Goal: Entertainment & Leisure: Consume media (video, audio)

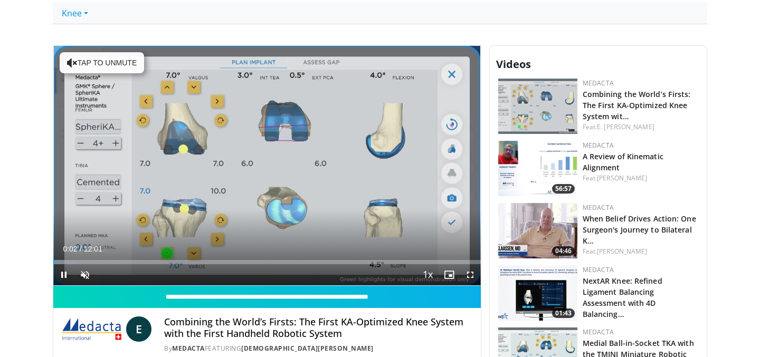
scroll to position [224, 0]
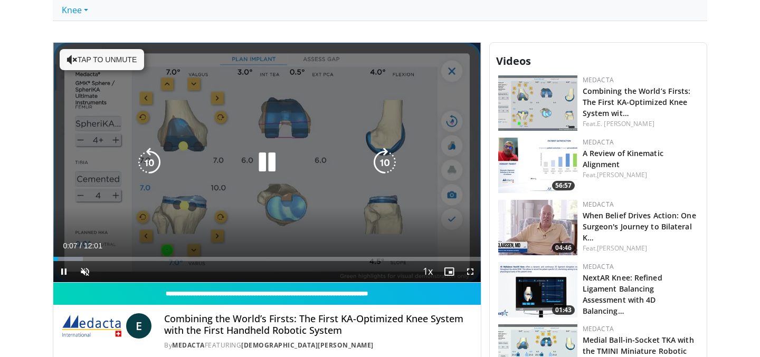
click at [100, 65] on button "Tap to unmute" at bounding box center [102, 59] width 84 height 21
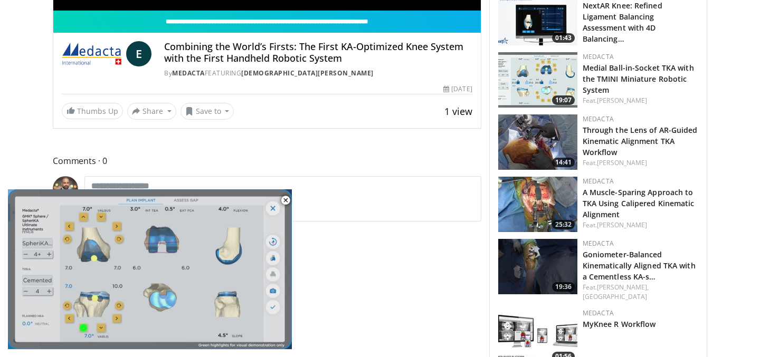
scroll to position [492, 0]
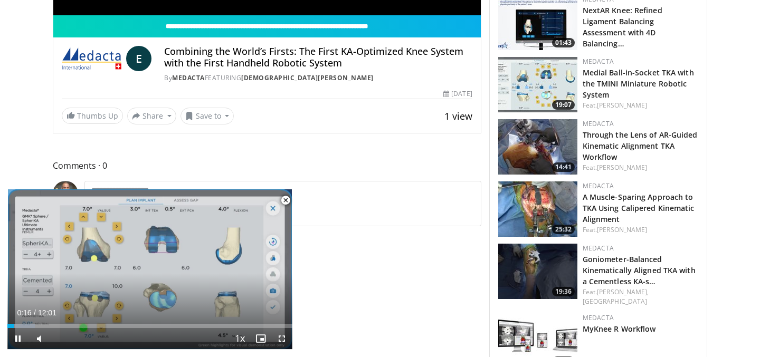
click at [285, 203] on span "Video Player" at bounding box center [285, 200] width 21 height 21
